Goal: Task Accomplishment & Management: Manage account settings

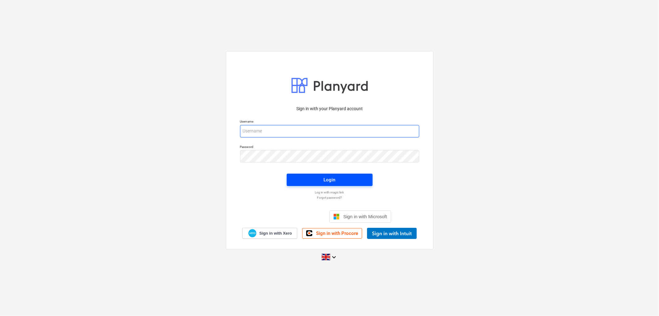
type input "[PERSON_NAME][EMAIL_ADDRESS][DOMAIN_NAME]"
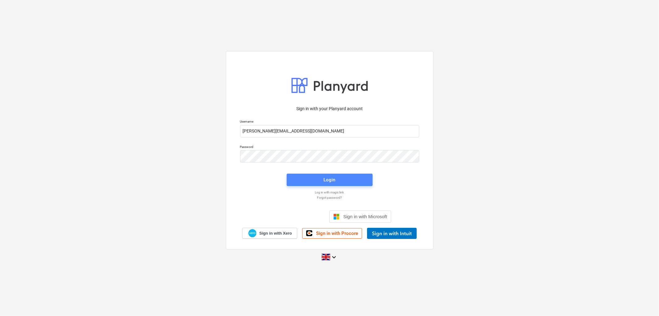
click at [324, 180] on div "Login" at bounding box center [330, 180] width 12 height 8
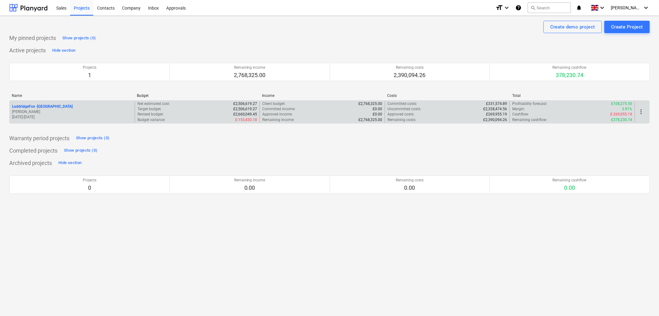
click at [59, 107] on p "LuddridgeFox - [GEOGRAPHIC_DATA]" at bounding box center [42, 106] width 61 height 5
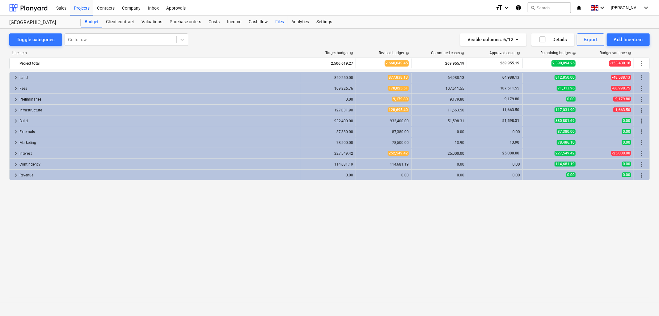
click at [281, 21] on div "Files" at bounding box center [280, 22] width 16 height 12
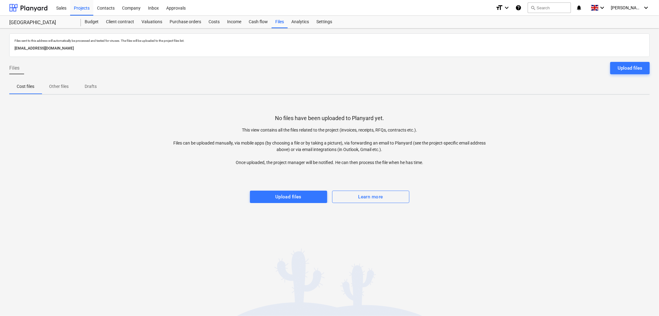
click at [623, 65] on div "Upload files" at bounding box center [630, 68] width 25 height 8
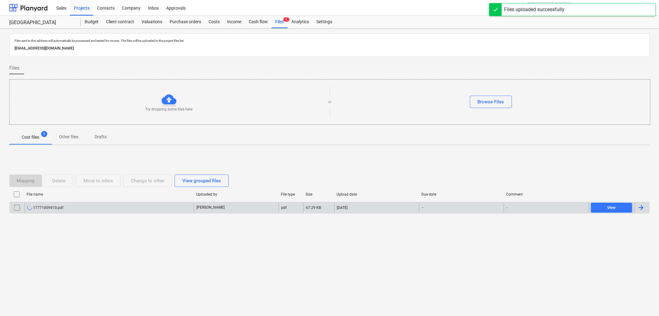
click at [63, 208] on div "17771009410.pdf" at bounding box center [108, 207] width 169 height 10
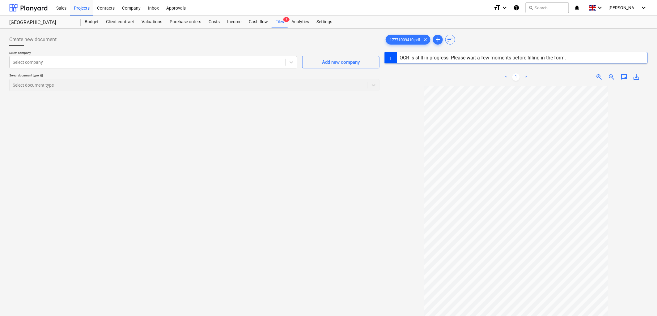
drag, startPoint x: 333, startPoint y: 114, endPoint x: 322, endPoint y: 111, distance: 11.4
click at [333, 114] on div "Create new document Select company Select company Add new company Select docume…" at bounding box center [194, 208] width 375 height 355
click at [275, 21] on div "Files 1" at bounding box center [280, 22] width 16 height 12
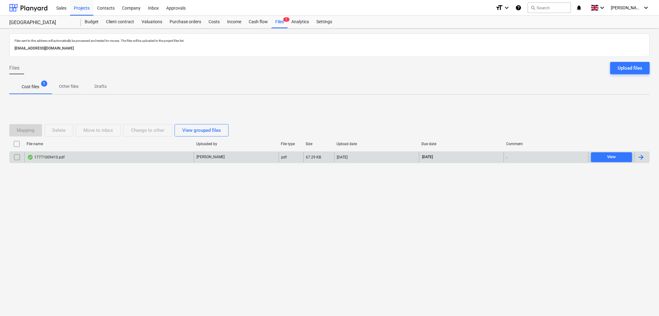
click at [85, 161] on div "17771009410.pdf" at bounding box center [108, 157] width 169 height 10
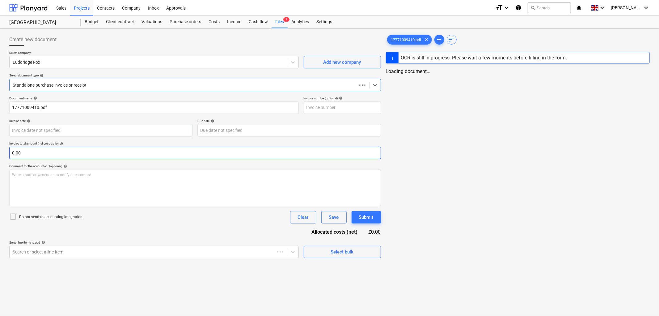
type input "3"
type input "[DATE]"
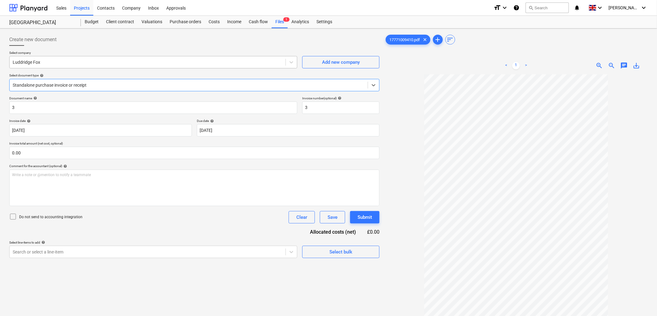
click at [78, 66] on div "Luddridge Fox" at bounding box center [148, 62] width 276 height 9
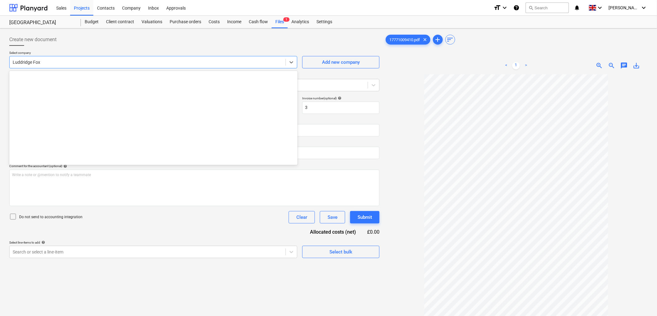
scroll to position [2812, 0]
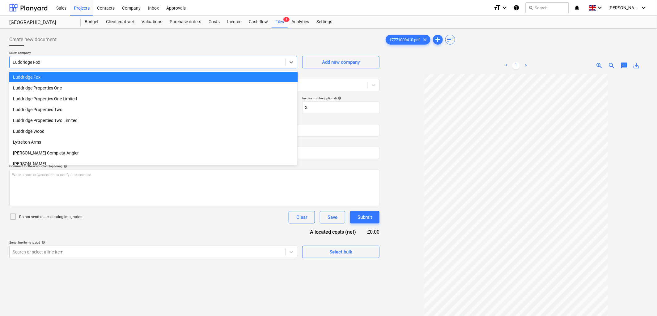
click at [78, 66] on div "Luddridge Fox" at bounding box center [148, 62] width 276 height 9
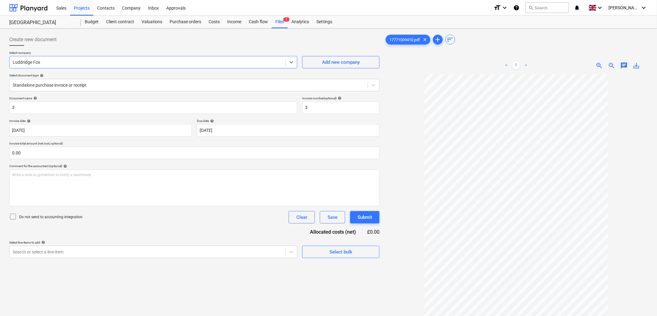
click at [78, 66] on div "Luddridge Fox" at bounding box center [148, 62] width 276 height 9
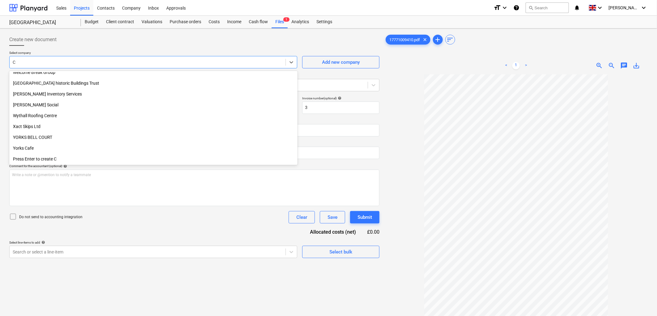
scroll to position [2363, 0]
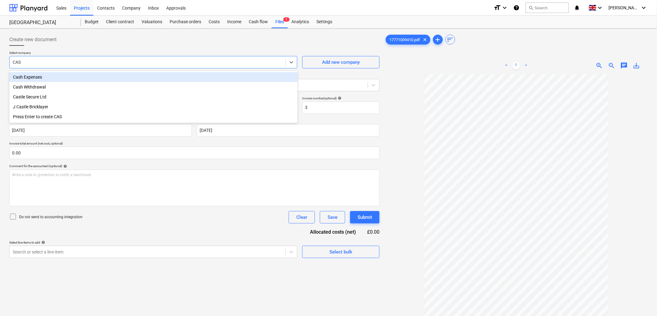
type input "CAST"
click at [46, 78] on div "Castle Secure Ltd" at bounding box center [153, 77] width 288 height 10
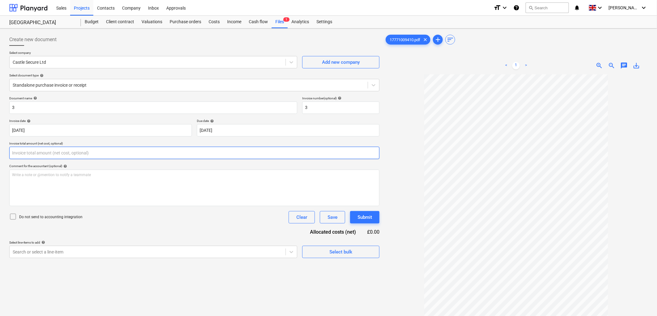
click at [83, 157] on input "text" at bounding box center [194, 152] width 370 height 12
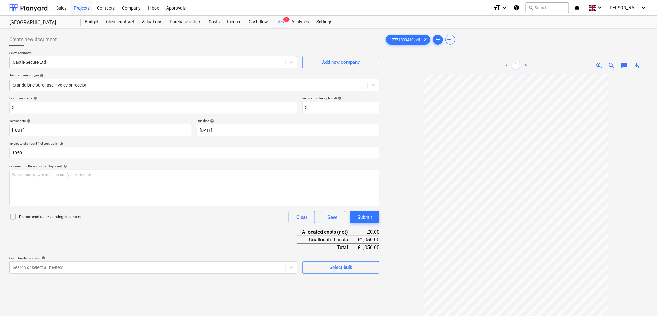
type input "1,050.00"
click at [76, 261] on p "Select line-items to add help" at bounding box center [153, 258] width 288 height 5
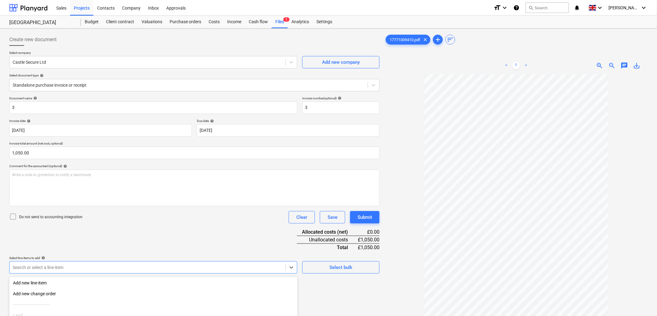
scroll to position [57, 0]
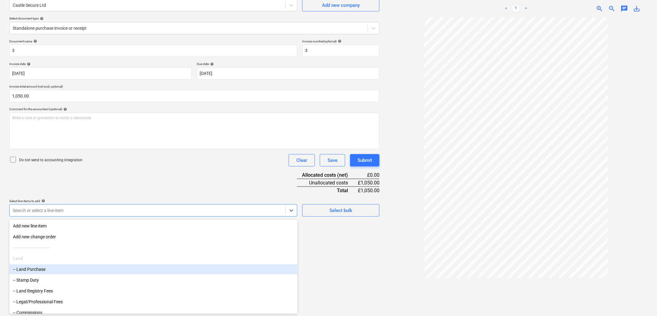
click at [75, 259] on body "Sales Projects Contacts Company Inbox Approvals format_size keyboard_arrow_down…" at bounding box center [328, 101] width 657 height 316
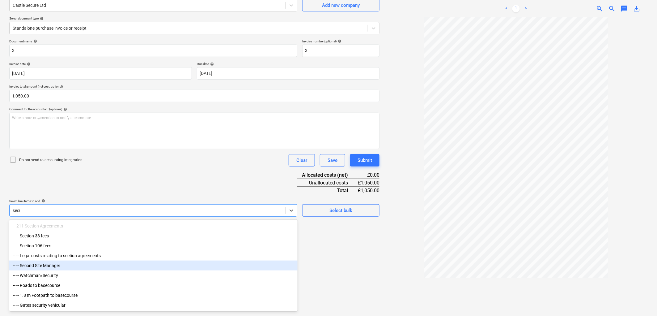
type input "securi"
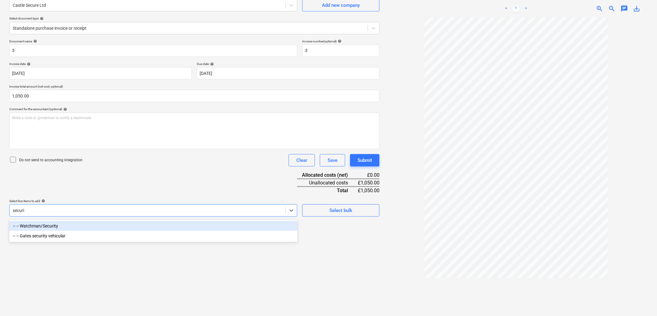
click at [43, 225] on div "-- -- Watchman/Security" at bounding box center [153, 226] width 288 height 10
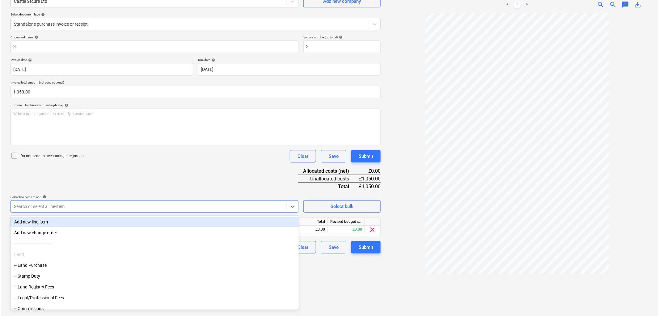
scroll to position [62, 0]
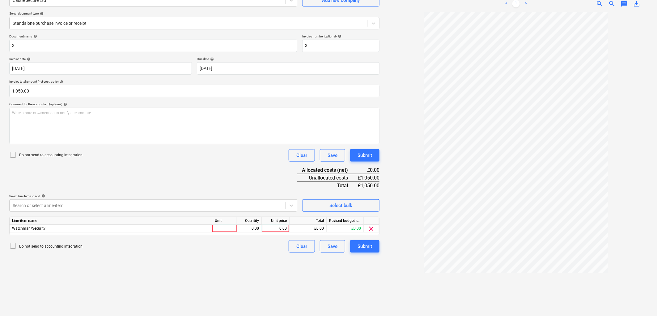
click at [147, 149] on div "Do not send to accounting integration Clear Save Submit" at bounding box center [194, 155] width 370 height 12
click at [217, 230] on div at bounding box center [224, 228] width 25 height 8
type input "1"
type input "1050"
click at [359, 244] on div "Submit" at bounding box center [365, 246] width 15 height 8
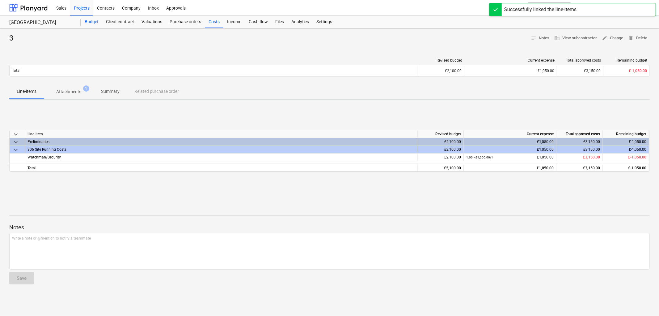
click at [96, 20] on div "Budget" at bounding box center [91, 22] width 21 height 12
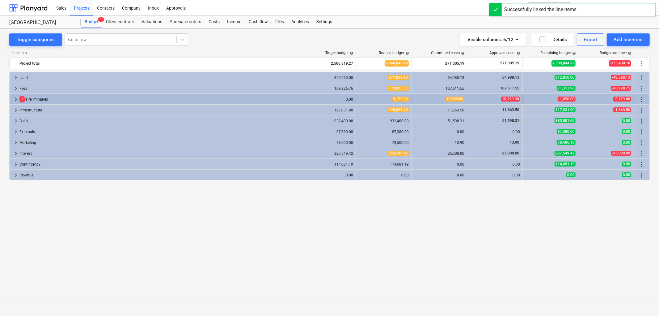
click at [15, 100] on span "keyboard_arrow_right" at bounding box center [15, 98] width 7 height 7
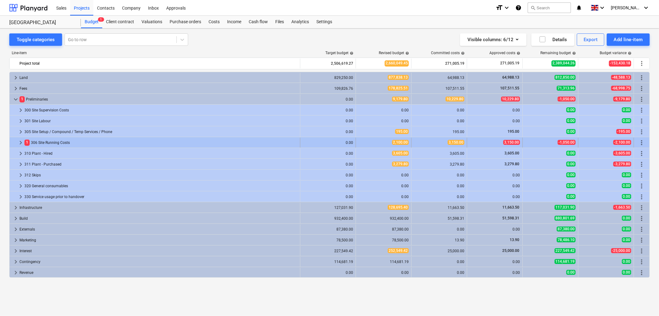
click at [20, 142] on span "keyboard_arrow_right" at bounding box center [20, 142] width 7 height 7
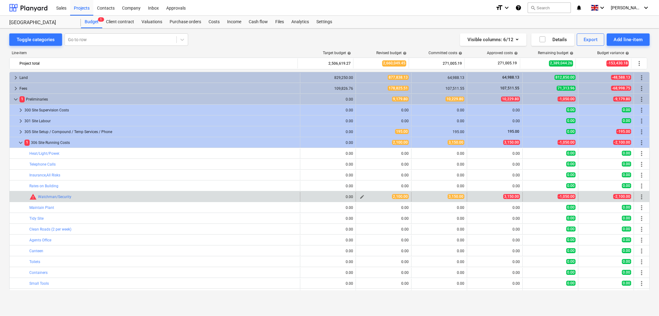
click at [360, 196] on span "edit" at bounding box center [362, 196] width 5 height 5
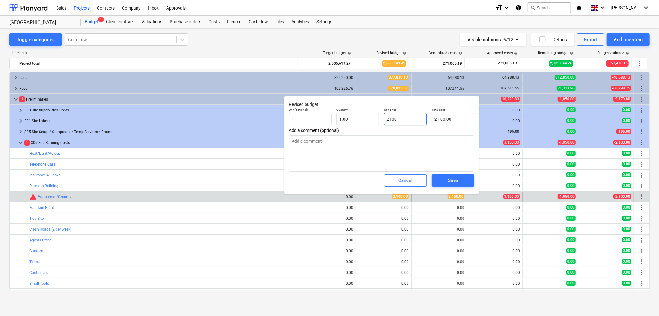
click at [384, 119] on input "2100" at bounding box center [405, 119] width 43 height 12
click at [384, 118] on input "2100" at bounding box center [405, 119] width 43 height 12
type input "3"
type textarea "x"
type input "3.00"
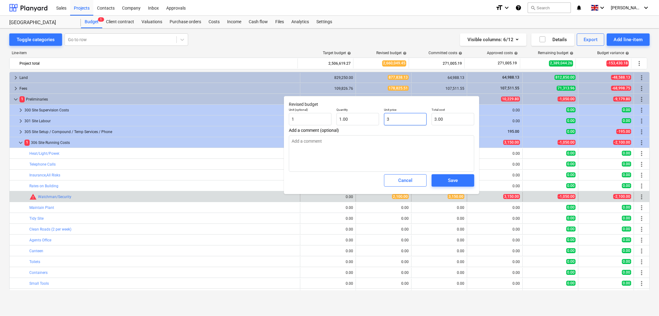
type input "31"
type textarea "x"
type input "31.00"
type input "310"
type textarea "x"
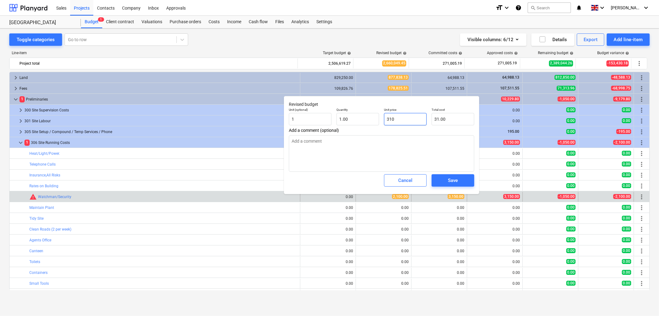
type input "310.00"
type input "3105"
type textarea "x"
type input "3,105.00"
type input "31050"
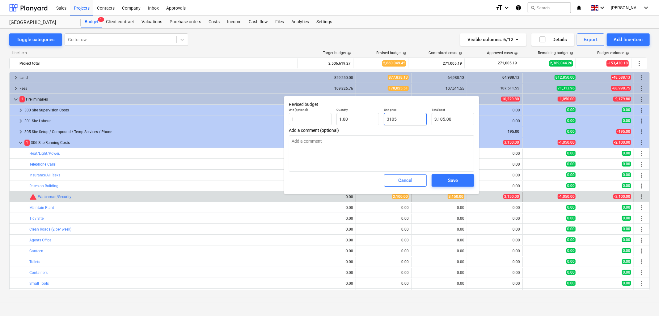
type textarea "x"
type input "31,050.00"
type input "3105"
type textarea "x"
type input "3,105.00"
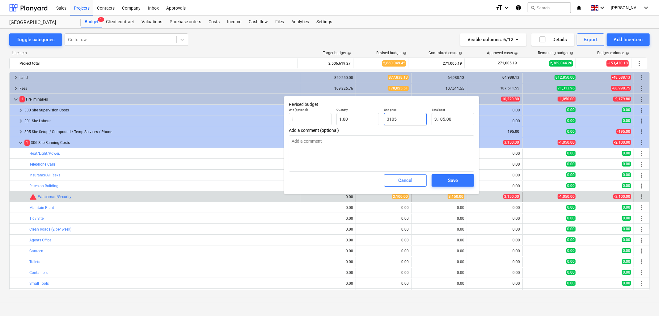
type input "310"
type textarea "x"
type input "310.00"
type input "31"
type textarea "x"
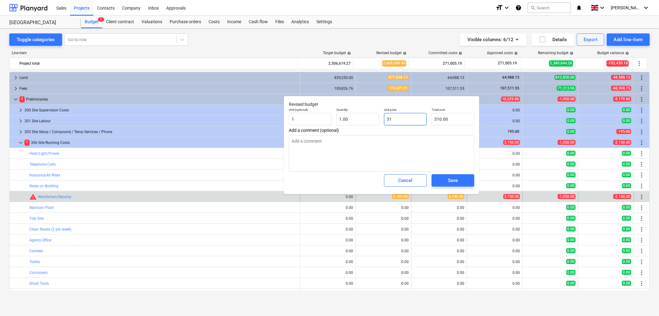
type input "31.00"
type input "315"
type textarea "x"
type input "315.00"
type input "3150"
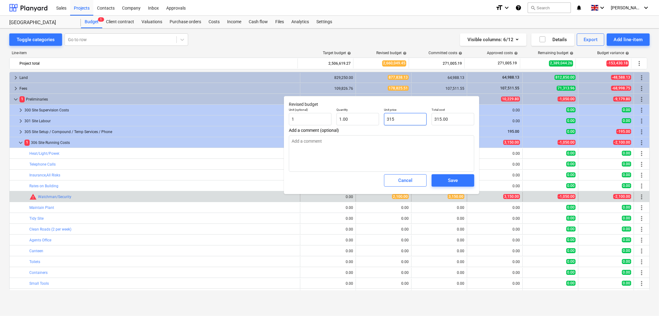
type textarea "x"
type input "3,150.00"
click at [437, 180] on button "Save" at bounding box center [453, 180] width 43 height 12
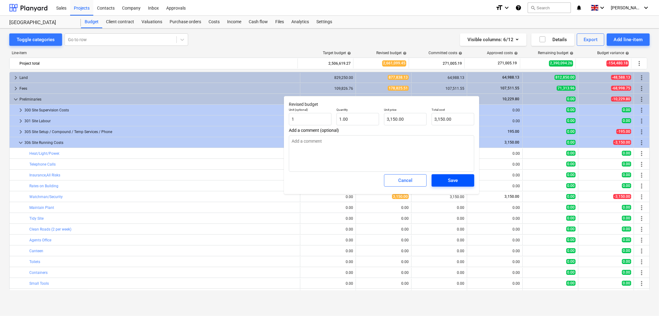
type textarea "x"
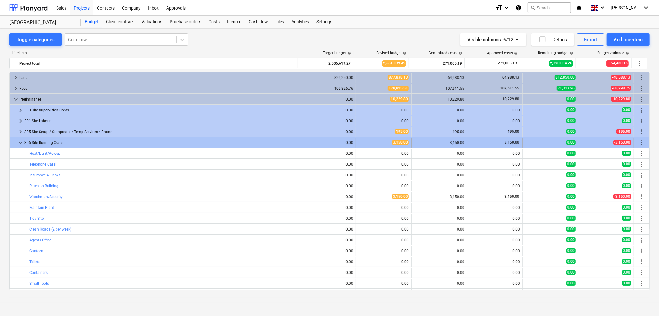
click at [19, 141] on span "keyboard_arrow_down" at bounding box center [20, 142] width 7 height 7
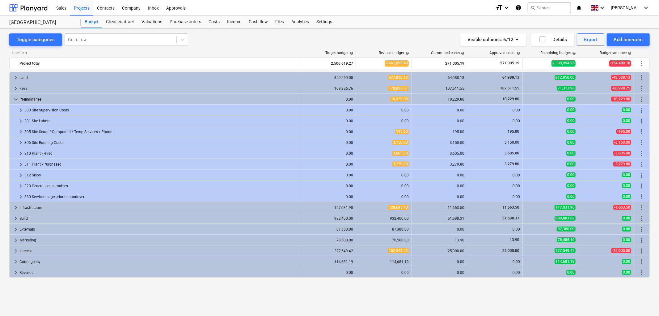
click at [28, 48] on div "Line-item Target budget help Revised budget help Committed costs help Approved …" at bounding box center [329, 172] width 641 height 252
click at [29, 41] on div "Toggle categories" at bounding box center [36, 40] width 38 height 8
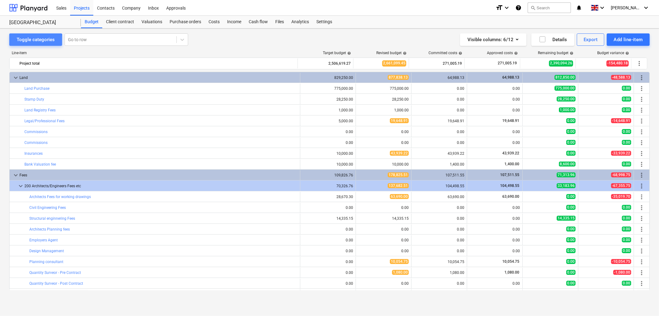
click at [29, 41] on div "Toggle categories" at bounding box center [36, 40] width 38 height 8
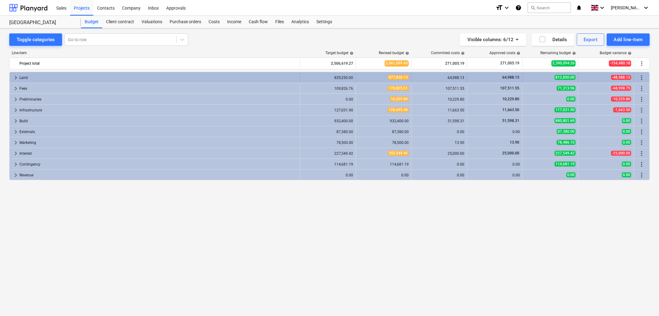
click at [15, 77] on span "keyboard_arrow_right" at bounding box center [15, 77] width 7 height 7
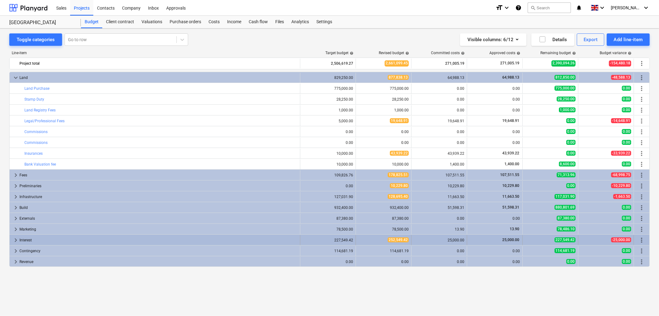
click at [16, 239] on span "keyboard_arrow_right" at bounding box center [15, 239] width 7 height 7
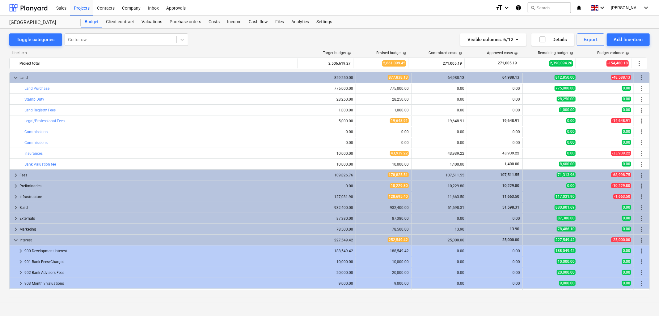
click at [16, 239] on span "keyboard_arrow_down" at bounding box center [15, 239] width 7 height 7
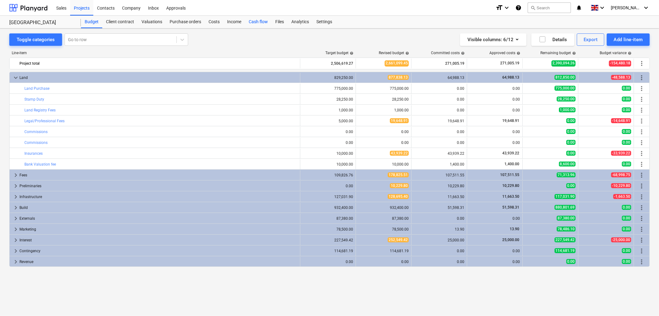
drag, startPoint x: 280, startPoint y: 24, endPoint x: 270, endPoint y: 26, distance: 10.4
click at [280, 24] on div "Files" at bounding box center [280, 22] width 16 height 12
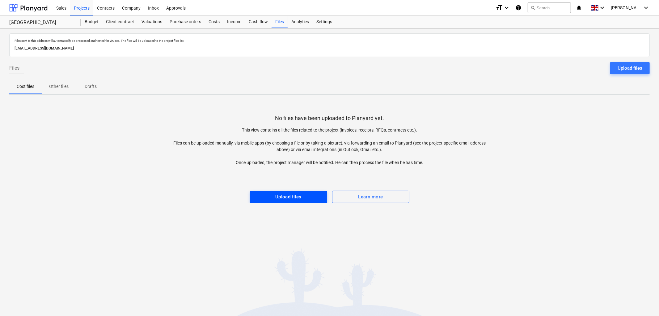
click at [293, 199] on div "Upload files" at bounding box center [288, 197] width 26 height 8
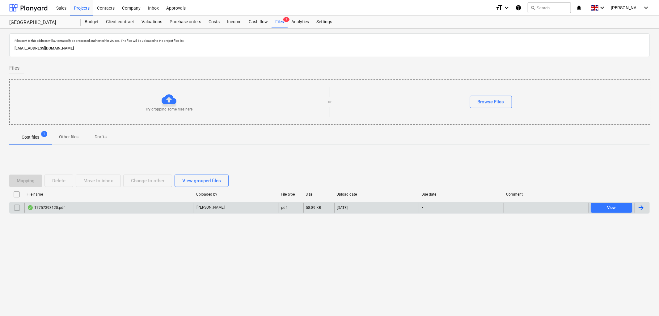
drag, startPoint x: 82, startPoint y: 214, endPoint x: 79, endPoint y: 212, distance: 3.7
click at [82, 214] on div "File name Uploaded by File type Size Upload date Due date Comment 17757393120.p…" at bounding box center [329, 202] width 641 height 27
click at [79, 210] on div "17757393120.pdf" at bounding box center [108, 207] width 169 height 10
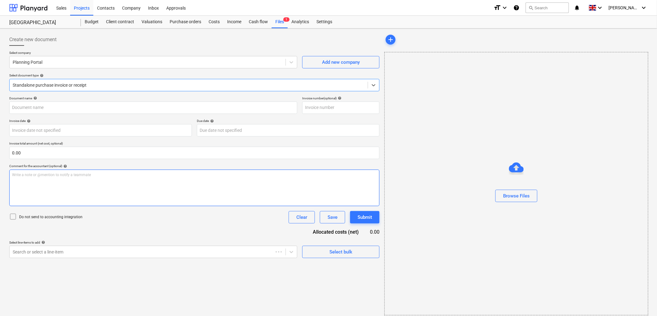
type input "17757393120.pdf"
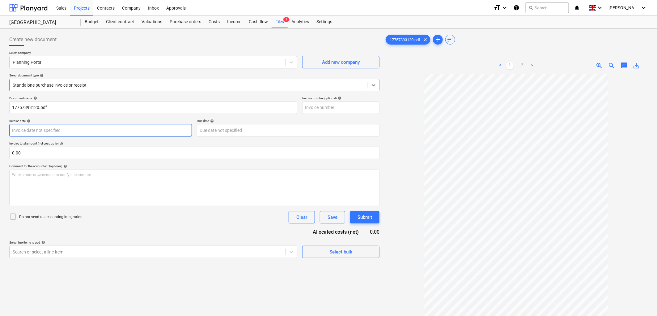
click at [74, 127] on body "Sales Projects Contacts Company Inbox Approvals format_size keyboard_arrow_down…" at bounding box center [328, 158] width 657 height 316
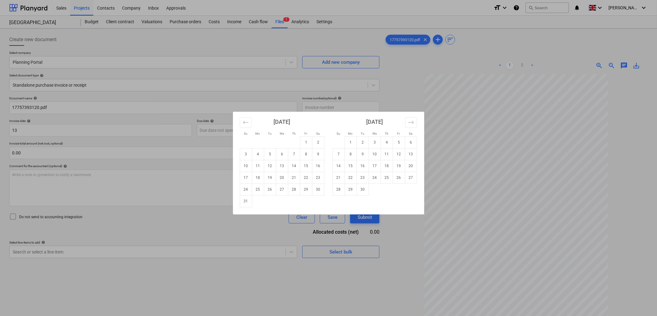
drag, startPoint x: 282, startPoint y: 166, endPoint x: 285, endPoint y: 165, distance: 3.5
click at [282, 166] on td "13" at bounding box center [282, 166] width 12 height 12
type input "[DATE]"
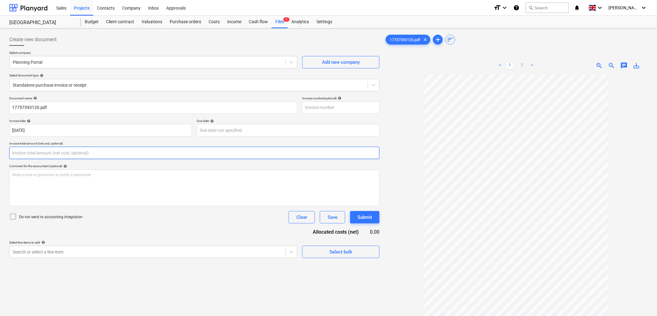
click at [77, 146] on input "text" at bounding box center [194, 152] width 370 height 12
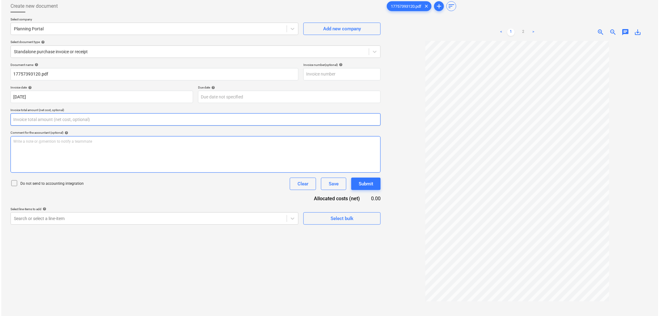
scroll to position [62, 0]
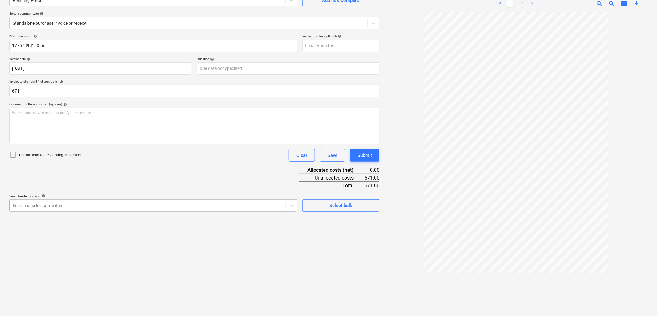
type input "671.00"
click at [70, 206] on div at bounding box center [148, 205] width 270 height 6
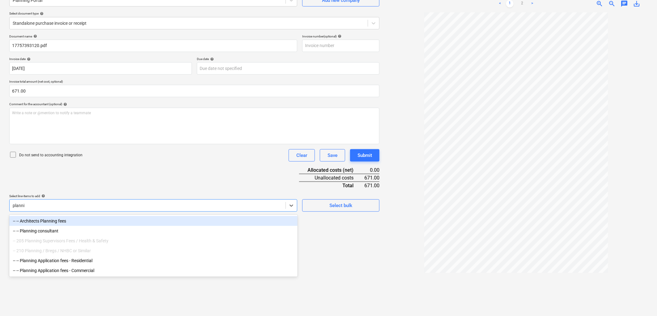
type input "planning"
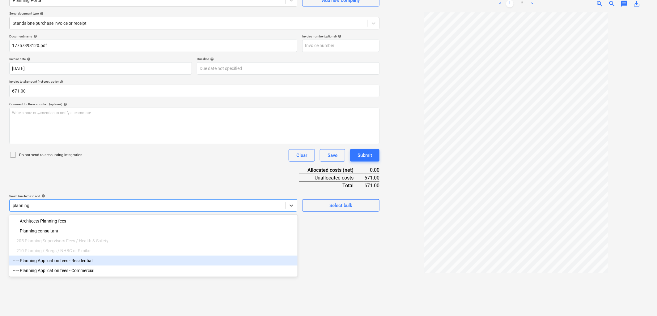
click at [93, 261] on div "-- -- Planning Application fees - Residential" at bounding box center [153, 260] width 288 height 10
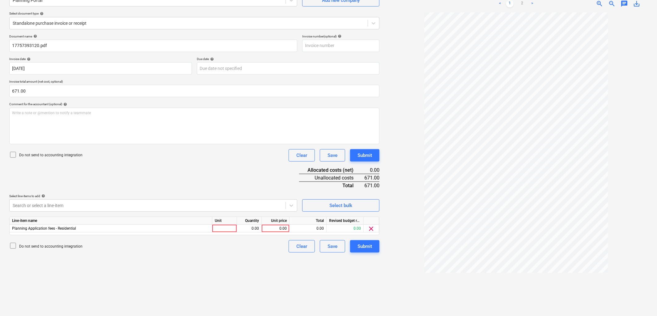
click at [104, 185] on div "Document name help 17757393120.pdf Invoice number (optional) help Invoice date …" at bounding box center [194, 143] width 370 height 218
click at [216, 229] on div at bounding box center [224, 228] width 25 height 8
type input "1"
type input "671"
click at [370, 244] on div "Submit" at bounding box center [365, 246] width 15 height 8
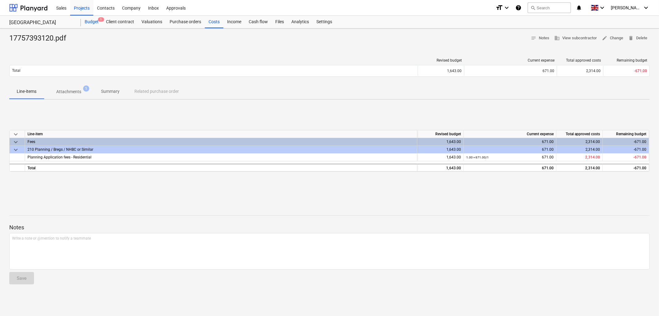
click at [99, 21] on span "1" at bounding box center [101, 19] width 6 height 4
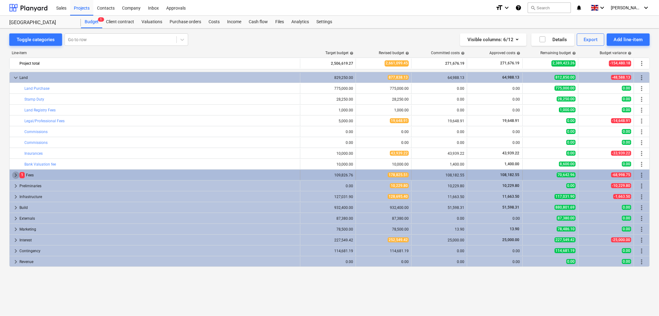
click at [13, 175] on span "keyboard_arrow_right" at bounding box center [15, 174] width 7 height 7
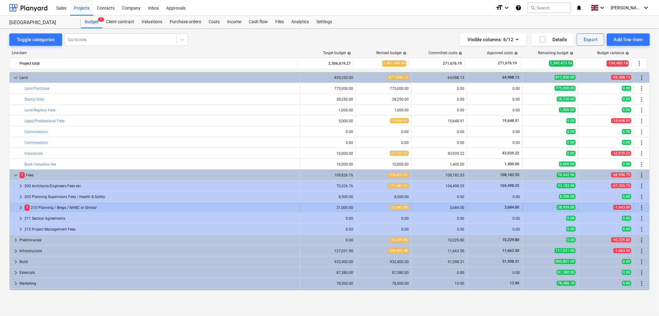
click at [19, 207] on span "keyboard_arrow_right" at bounding box center [20, 207] width 7 height 7
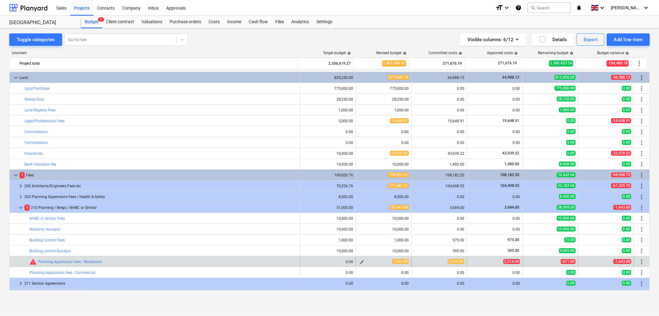
click at [361, 262] on span "edit" at bounding box center [362, 261] width 5 height 5
type textarea "x"
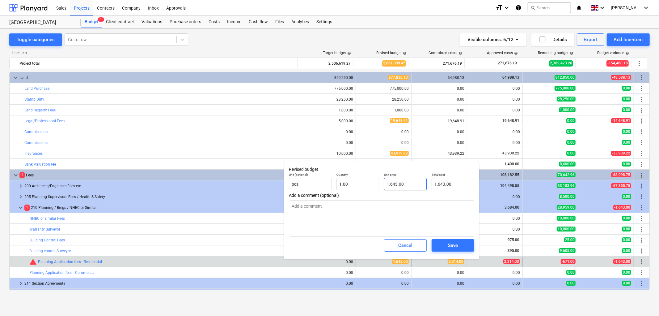
type input "1643"
click at [391, 180] on input "1643" at bounding box center [405, 184] width 43 height 12
type textarea "x"
type input "2"
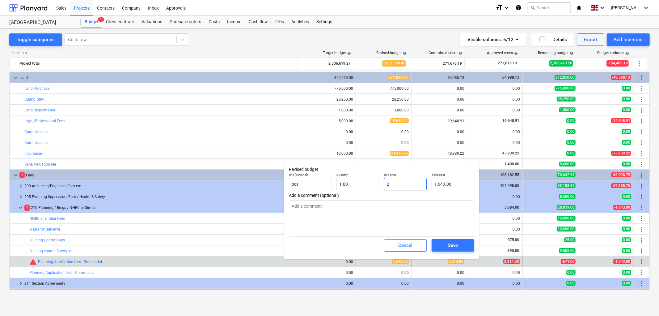
type input "2.00"
type textarea "x"
type input "23"
type input "23.00"
type textarea "x"
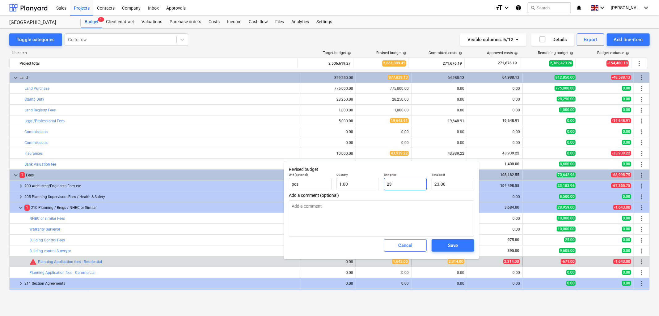
type input "231"
type input "231.00"
type textarea "x"
type input "2314"
type input "2,314.00"
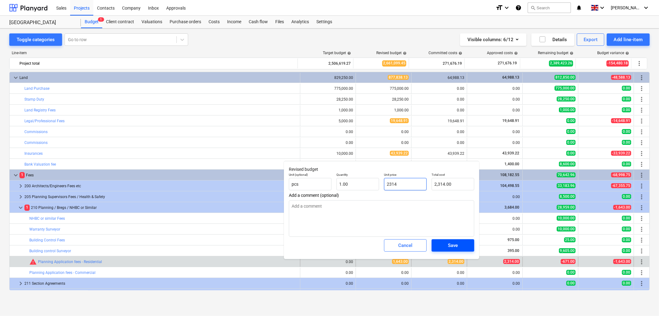
type input "2314"
type textarea "x"
type input "2,314.00"
click at [446, 241] on span "Save" at bounding box center [453, 245] width 28 height 8
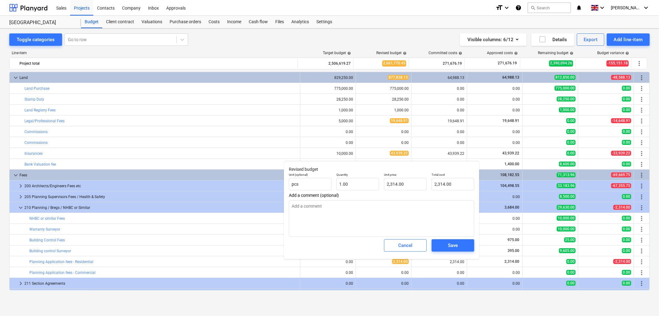
type textarea "x"
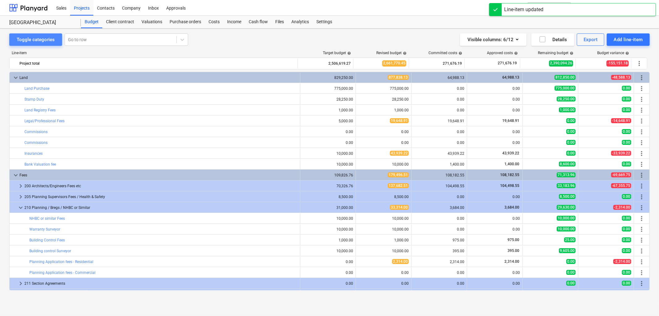
click at [36, 45] on button "Toggle categories" at bounding box center [35, 39] width 53 height 12
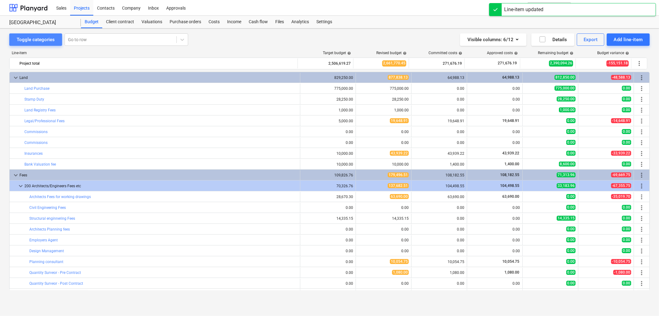
click at [36, 40] on div "Toggle categories" at bounding box center [36, 40] width 38 height 8
